Goal: Navigation & Orientation: Find specific page/section

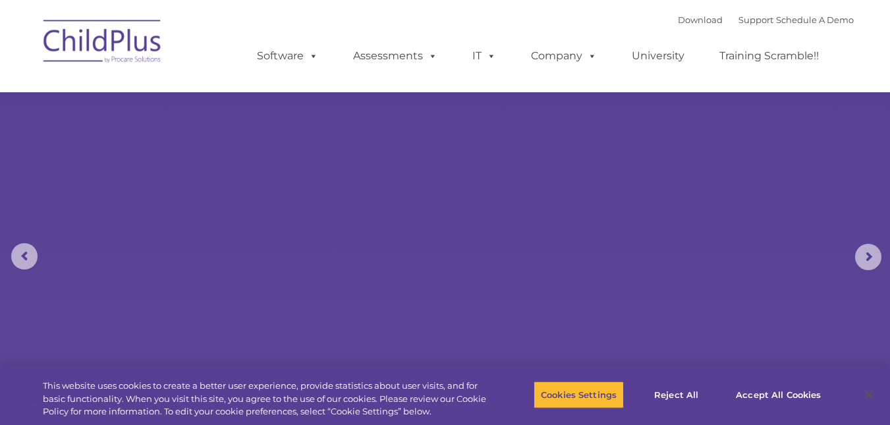
select select "MEDIUM"
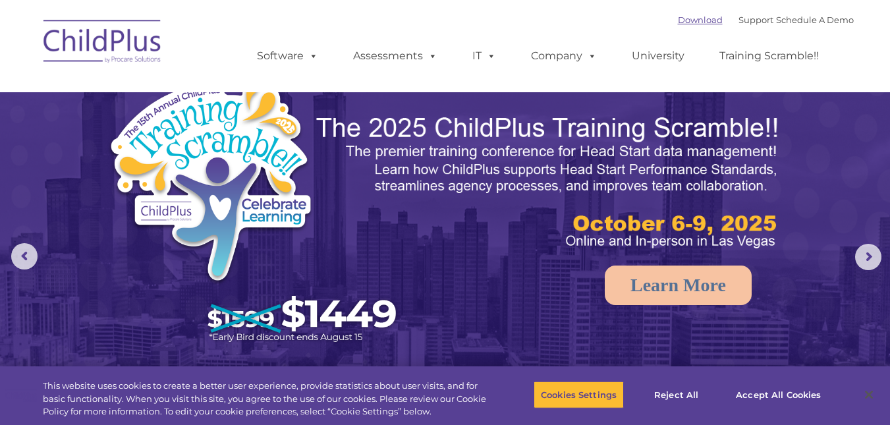
click at [695, 22] on link "Download" at bounding box center [700, 19] width 45 height 11
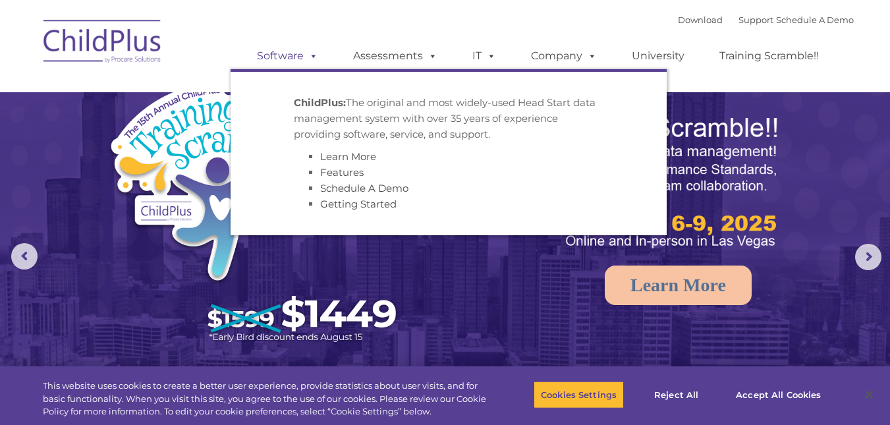
click at [308, 56] on span at bounding box center [311, 55] width 14 height 13
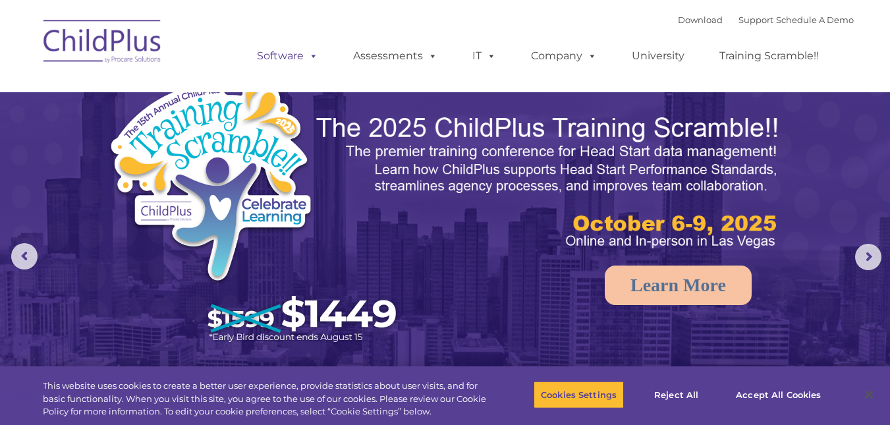
click at [293, 56] on link "Software" at bounding box center [288, 56] width 88 height 26
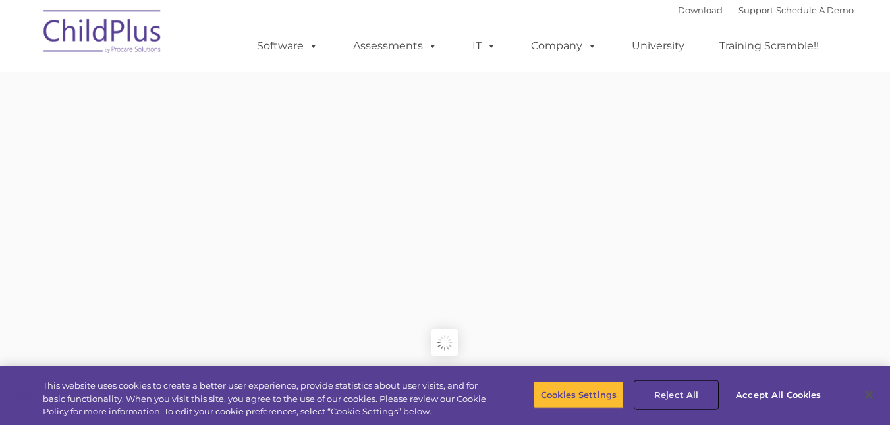
click at [679, 398] on button "Reject All" at bounding box center [676, 395] width 82 height 28
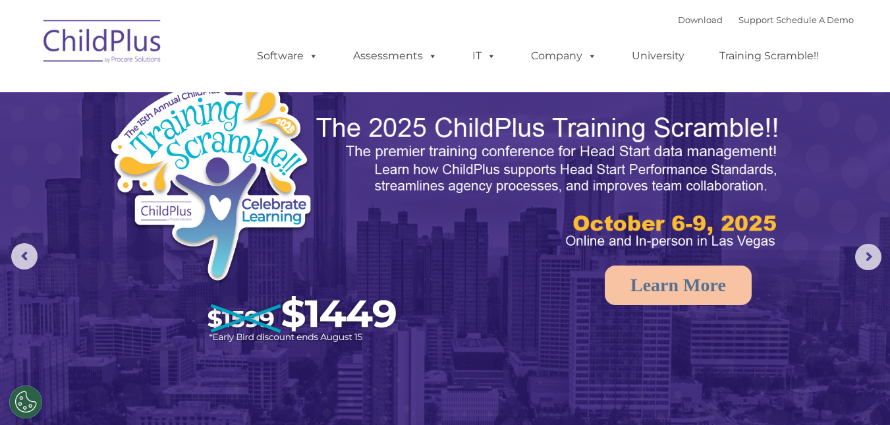
select select "MEDIUM"
